Goal: Task Accomplishment & Management: Use online tool/utility

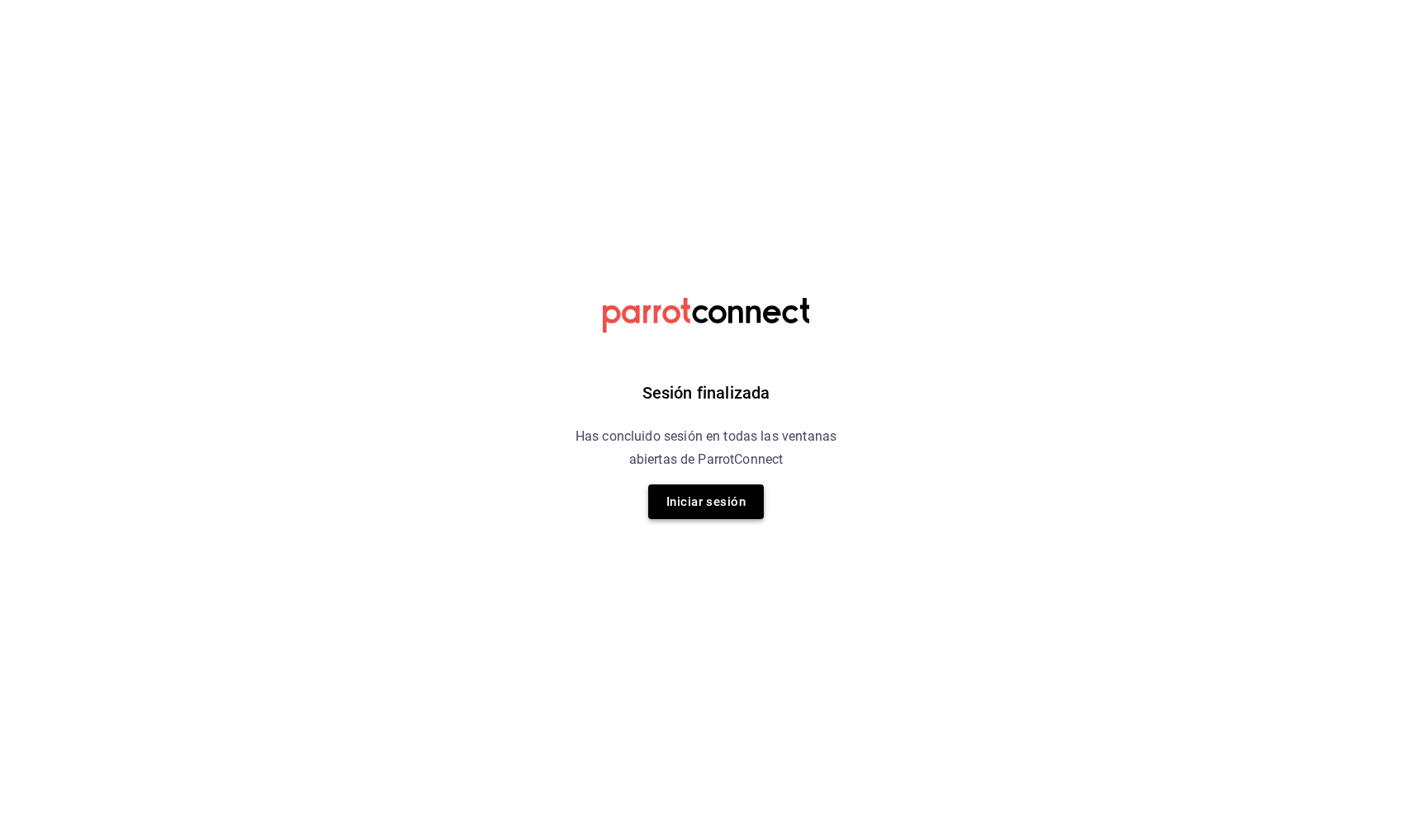
click at [693, 508] on button "Iniciar sesión" at bounding box center [706, 502] width 116 height 35
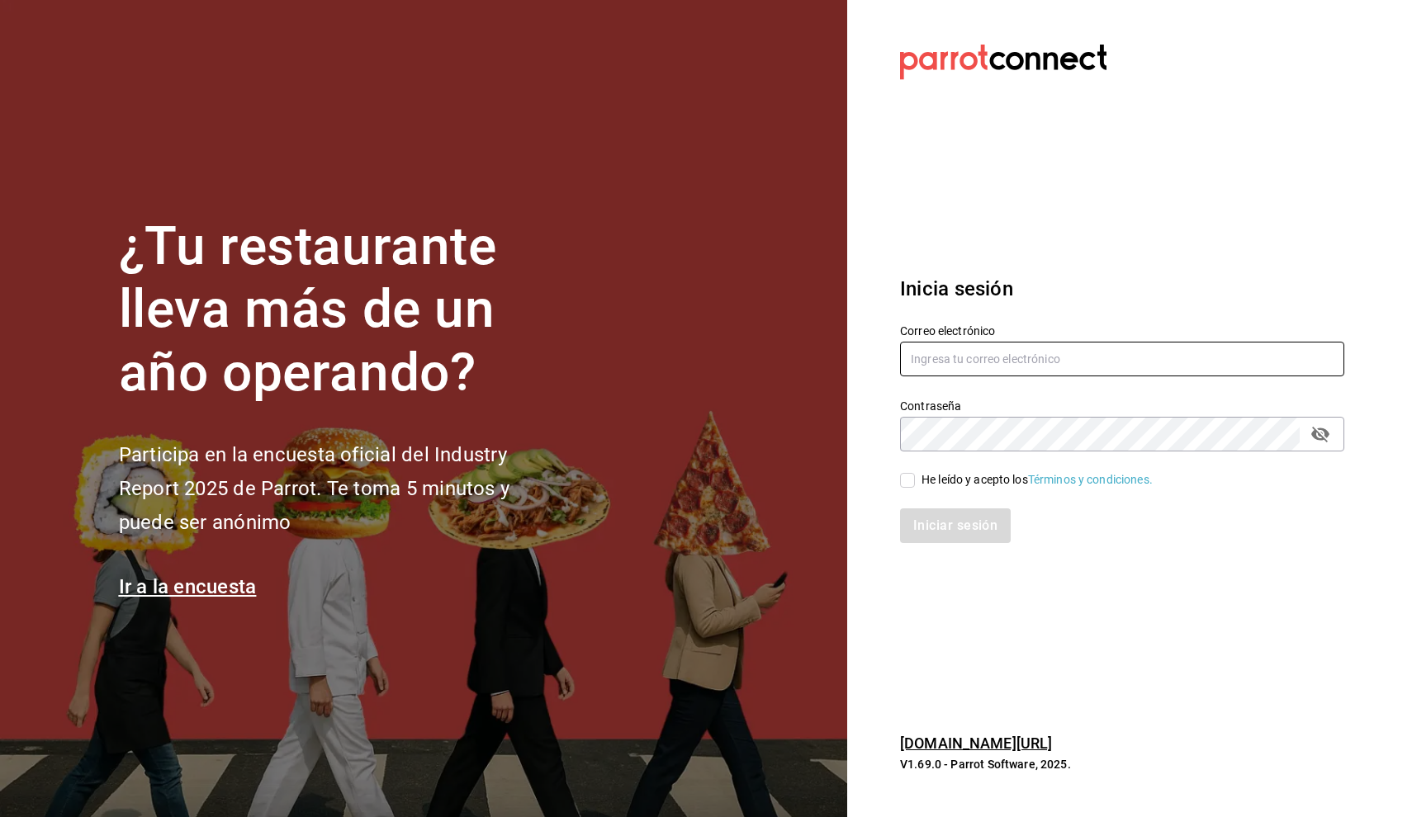
type input "[PERSON_NAME][EMAIL_ADDRESS][MEDICAL_DATA][DOMAIN_NAME]"
click at [899, 480] on div "He leído y acepto los Términos y condiciones." at bounding box center [1112, 471] width 464 height 38
click at [906, 480] on input "He leído y acepto los Términos y condiciones." at bounding box center [907, 480] width 15 height 15
checkbox input "true"
click at [911, 520] on button "Iniciar sesión" at bounding box center [956, 526] width 112 height 35
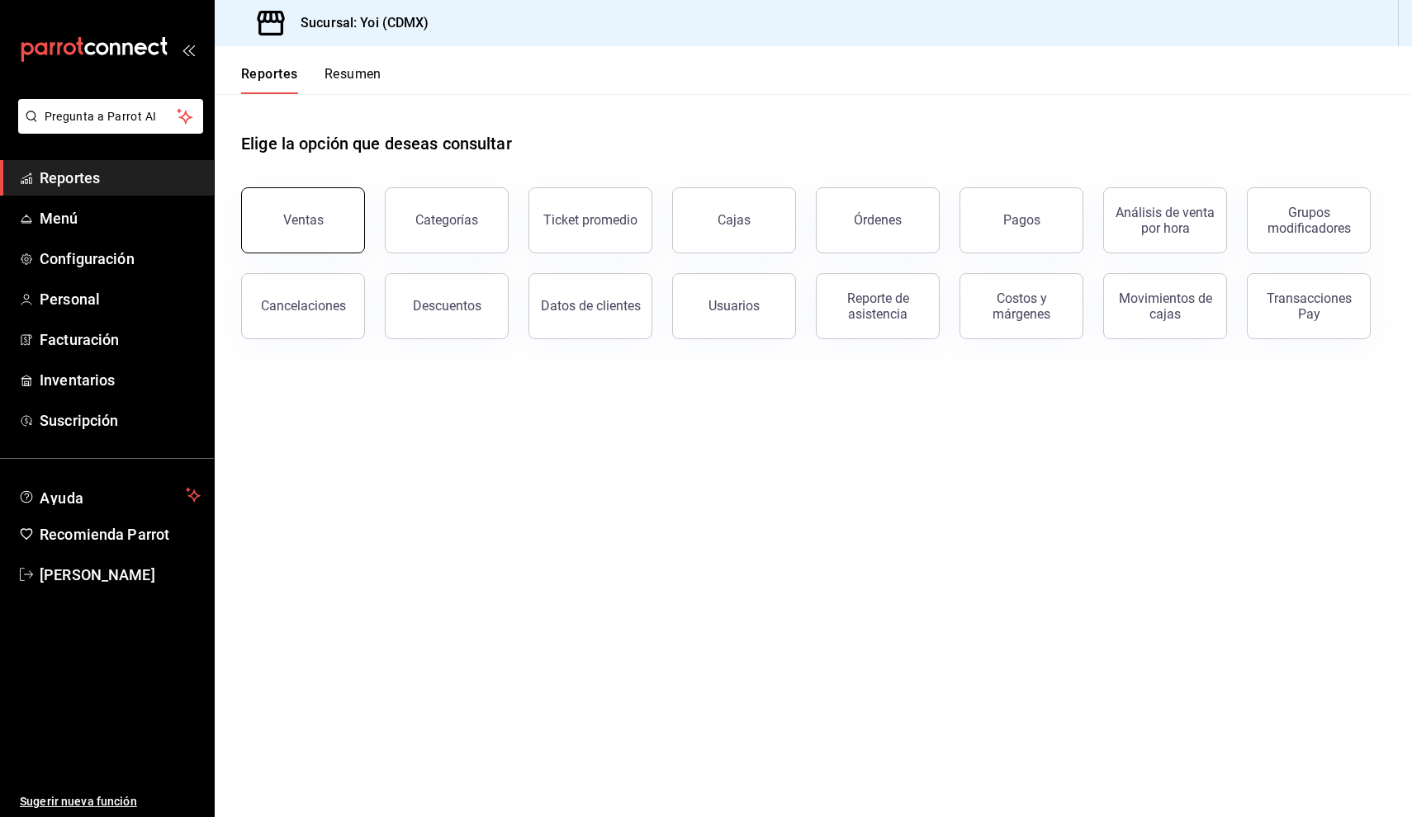
drag, startPoint x: 482, startPoint y: 227, endPoint x: 353, endPoint y: 218, distance: 129.1
click at [353, 218] on div "Ventas Categorías Ticket promedio Cajas Órdenes Pagos Análisis de venta por hor…" at bounding box center [803, 254] width 1164 height 172
click at [353, 218] on button "Ventas" at bounding box center [303, 220] width 124 height 66
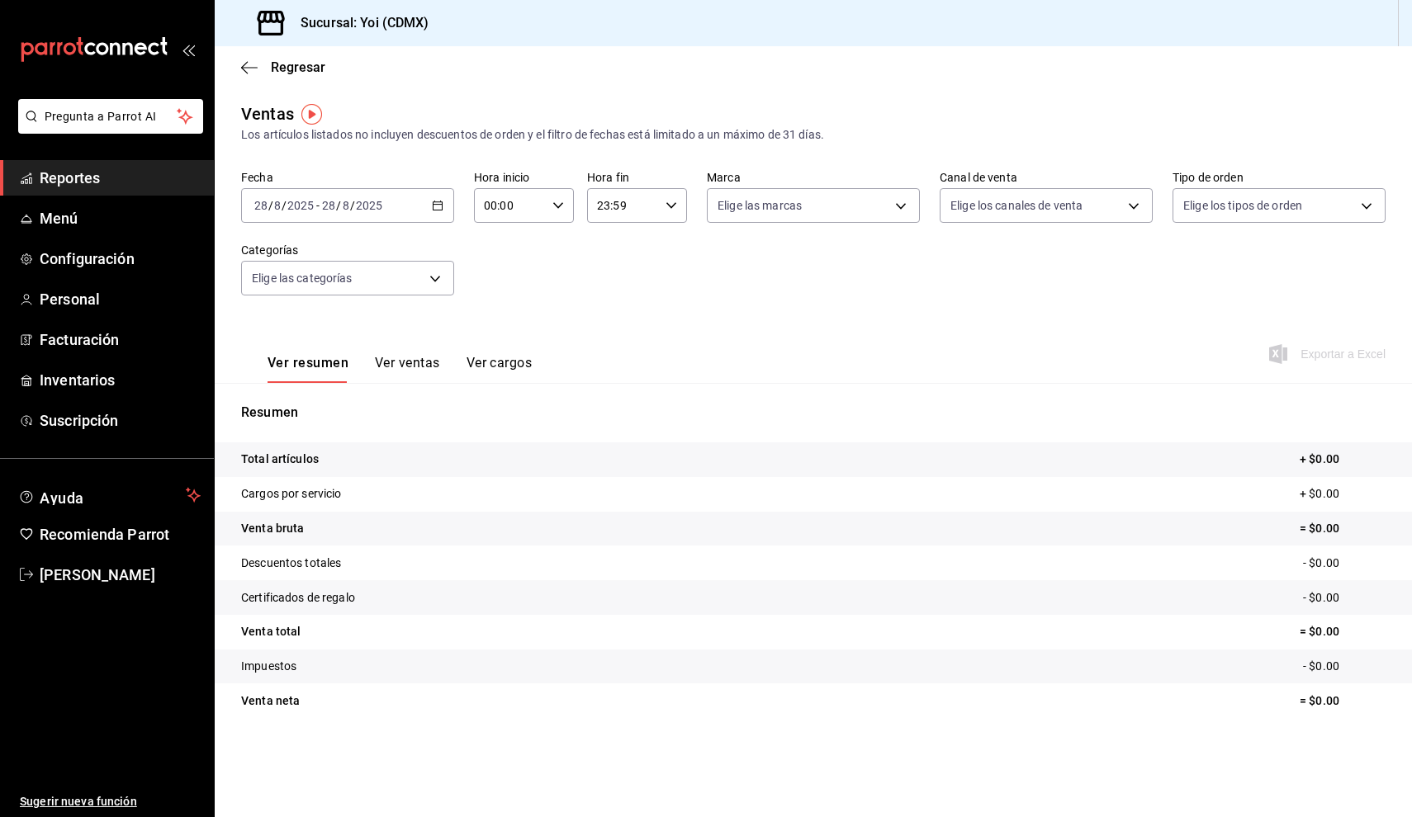
click at [502, 370] on button "Ver cargos" at bounding box center [499, 369] width 66 height 28
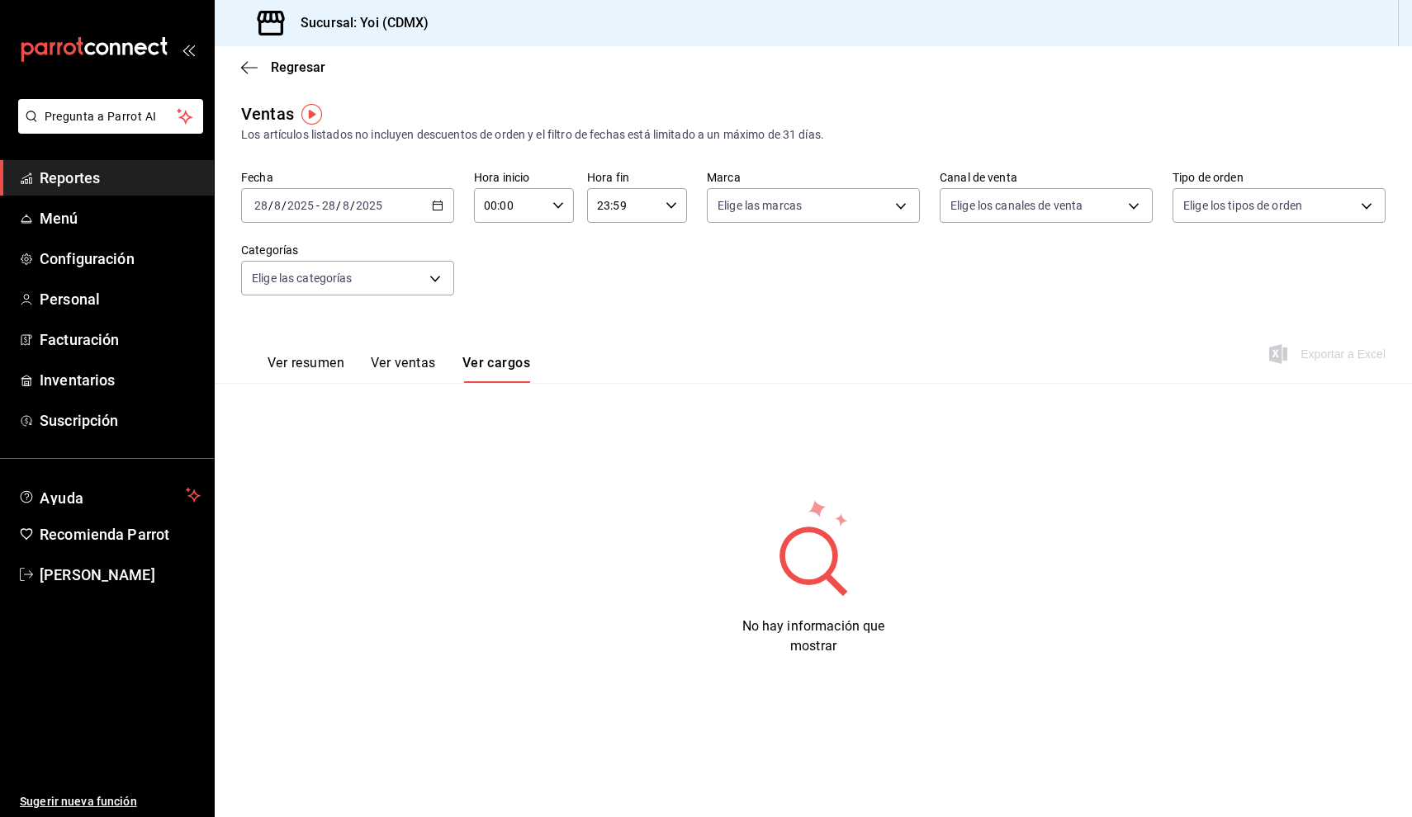
click at [454, 373] on div "Ver resumen Ver ventas Ver cargos" at bounding box center [398, 369] width 263 height 28
click at [408, 367] on button "Ver ventas" at bounding box center [403, 369] width 65 height 28
click at [433, 203] on \(Stroke\) "button" at bounding box center [438, 205] width 10 height 9
click at [342, 376] on li "Mes actual" at bounding box center [319, 366] width 154 height 37
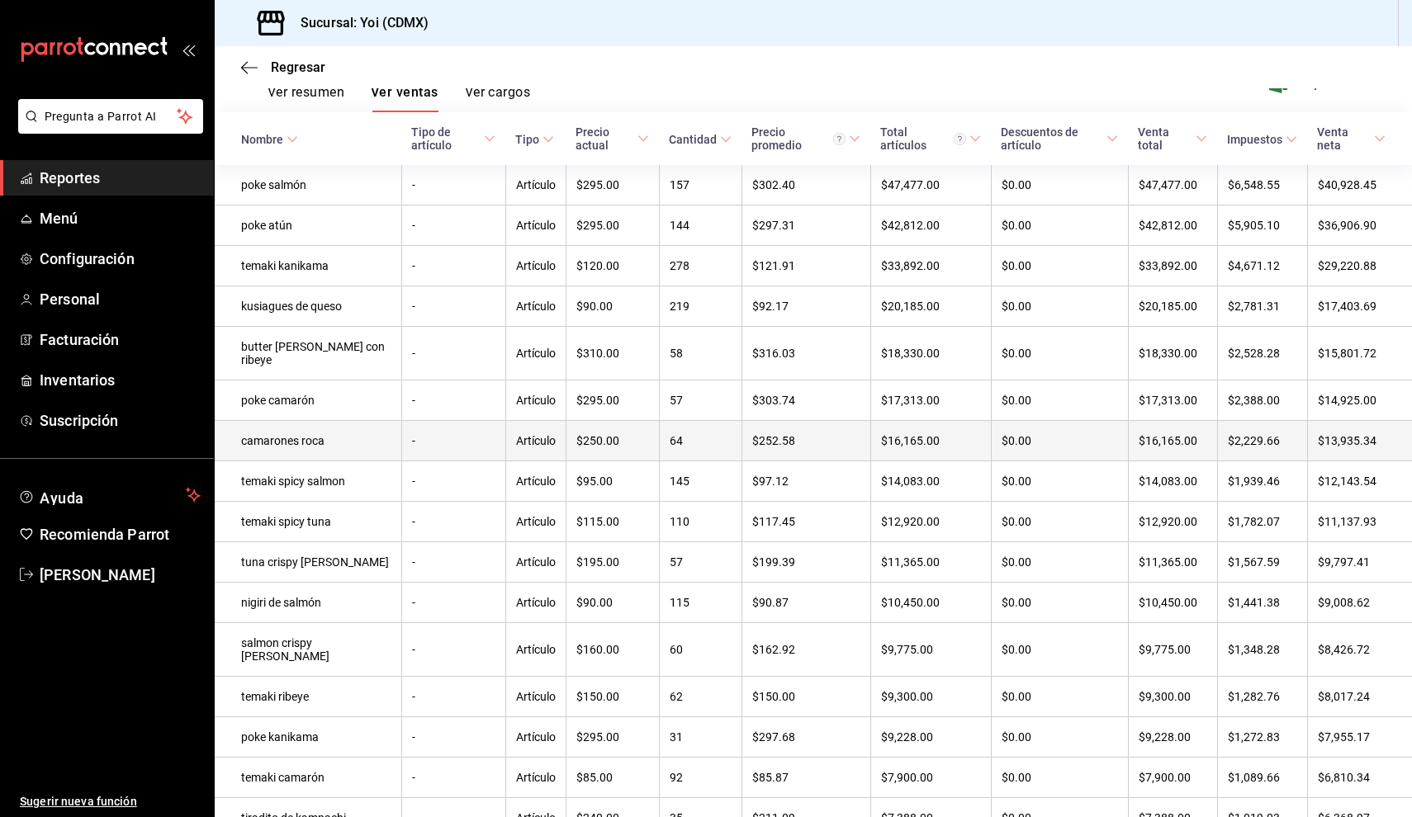
scroll to position [272, 0]
